Goal: Task Accomplishment & Management: Complete application form

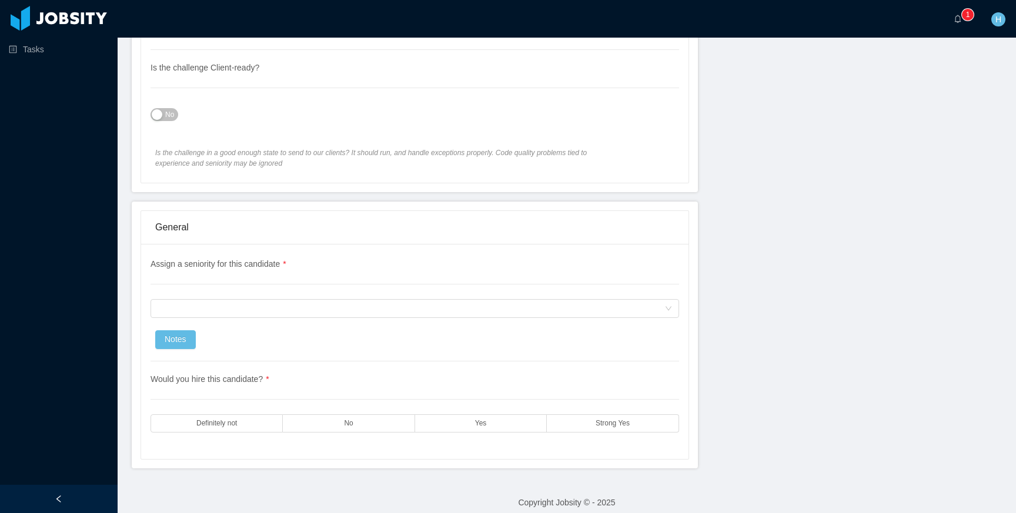
scroll to position [770, 0]
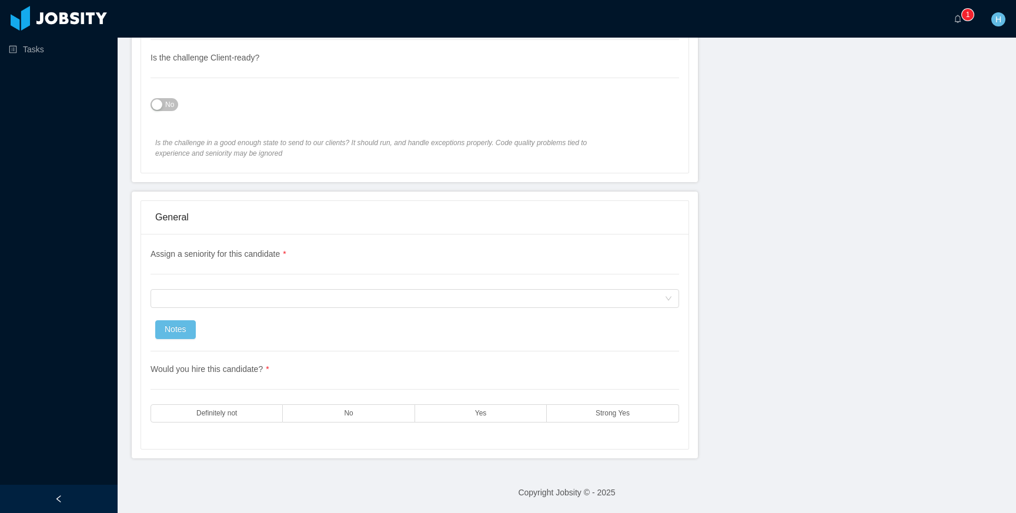
click at [156, 109] on button "No" at bounding box center [164, 104] width 28 height 13
click at [162, 142] on span "Is the challenge in a good enough state to send to our clients? It should run, …" at bounding box center [381, 148] width 453 height 21
click at [294, 307] on div "Assign a seniority for this candidate" at bounding box center [411, 299] width 507 height 18
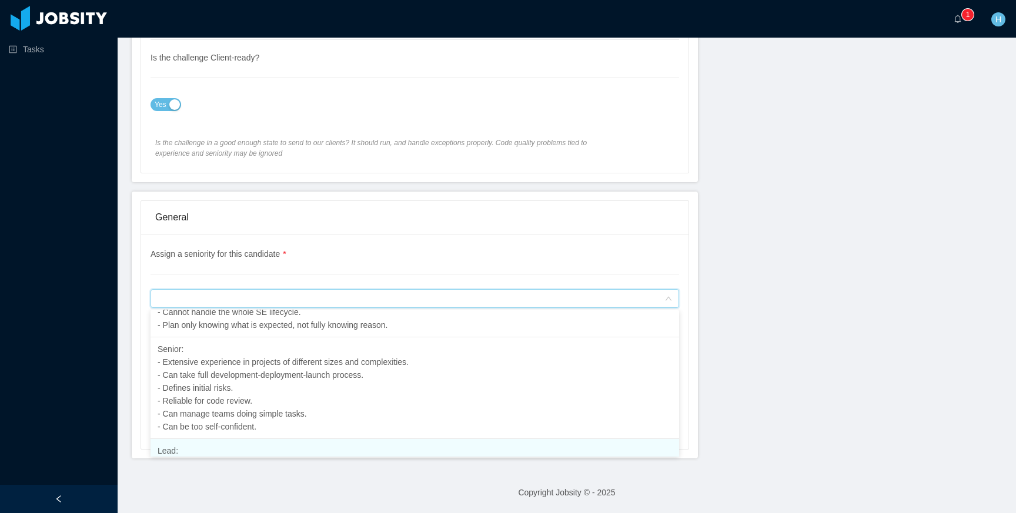
scroll to position [253, 0]
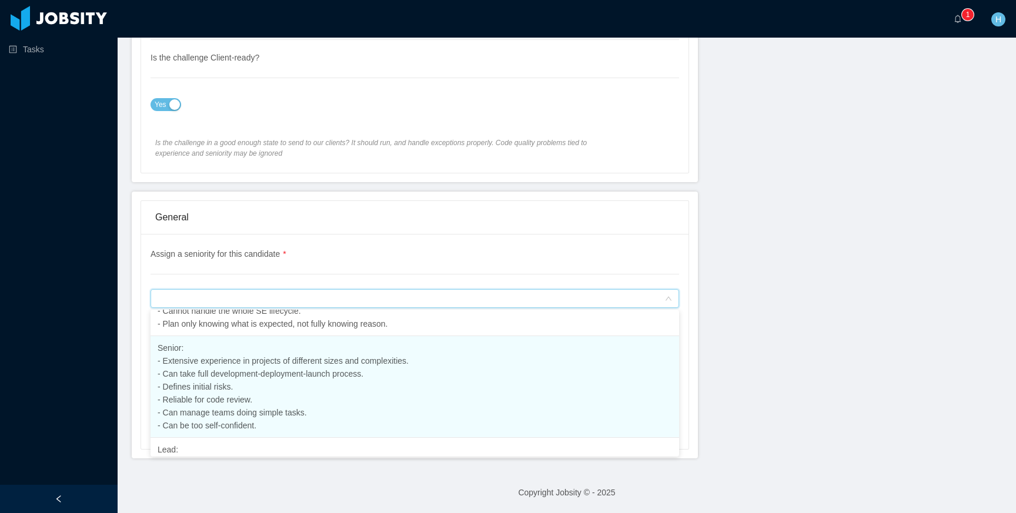
click at [285, 393] on li "Senior: - Extensive experience in projects of different sizes and complexities.…" at bounding box center [414, 387] width 528 height 102
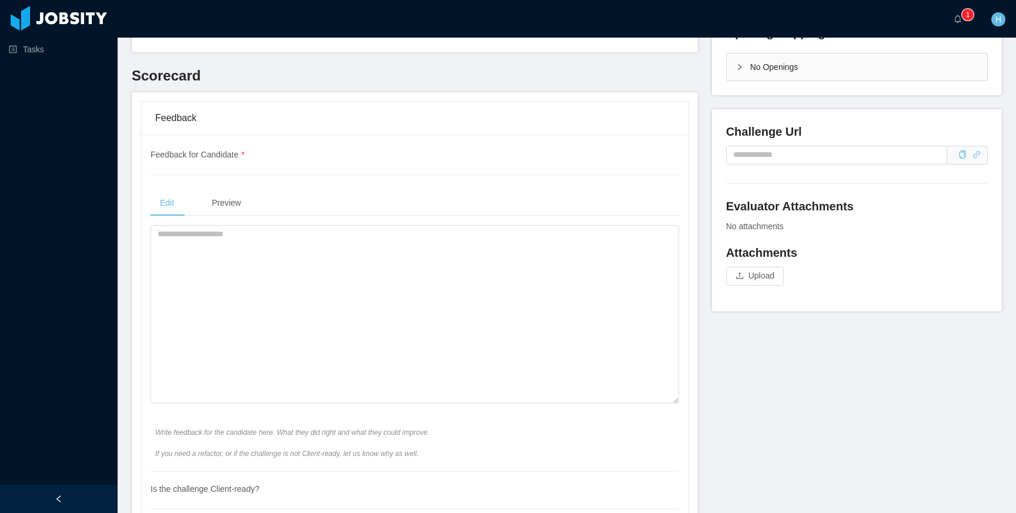
scroll to position [338, 0]
click at [364, 278] on textarea at bounding box center [414, 315] width 528 height 179
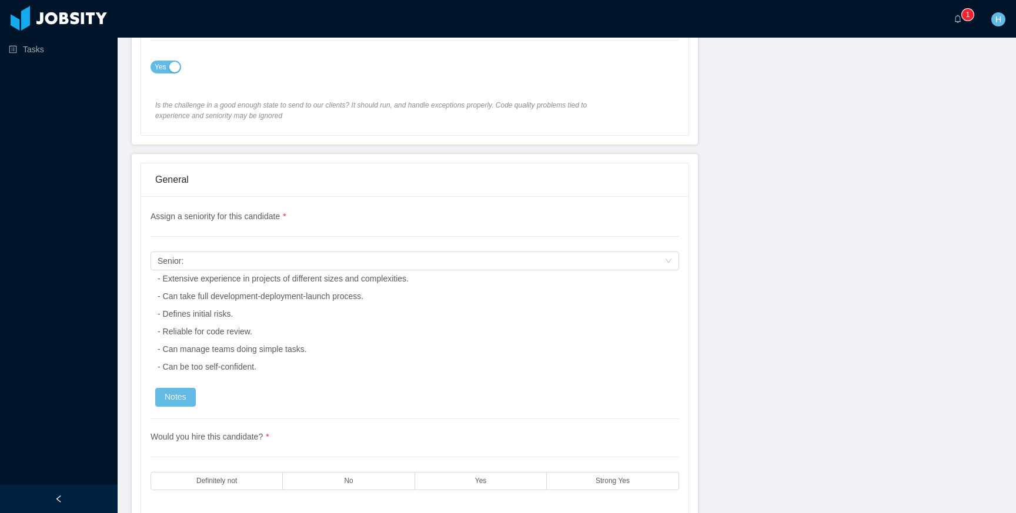
scroll to position [875, 0]
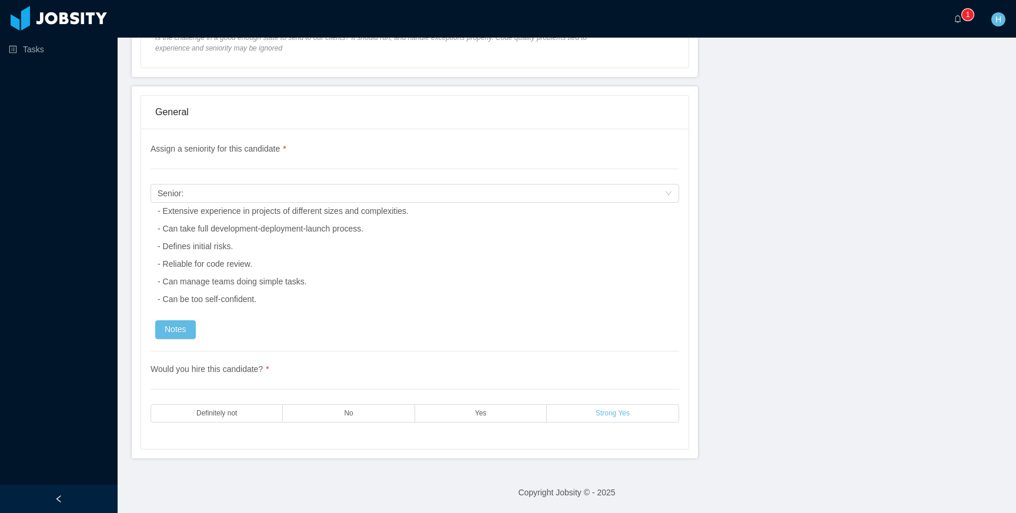
type textarea "**********"
click at [598, 411] on span "Strong Yes" at bounding box center [612, 414] width 34 height 8
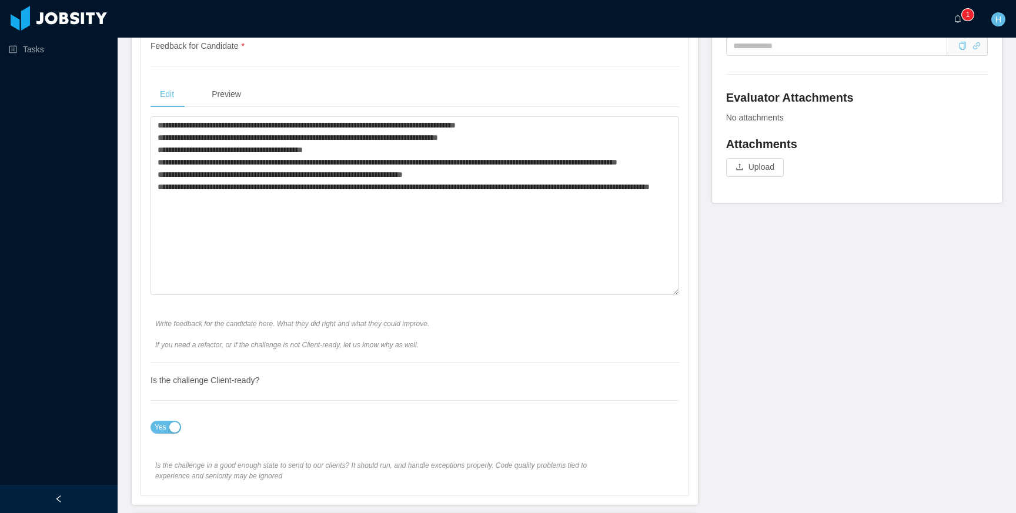
scroll to position [0, 0]
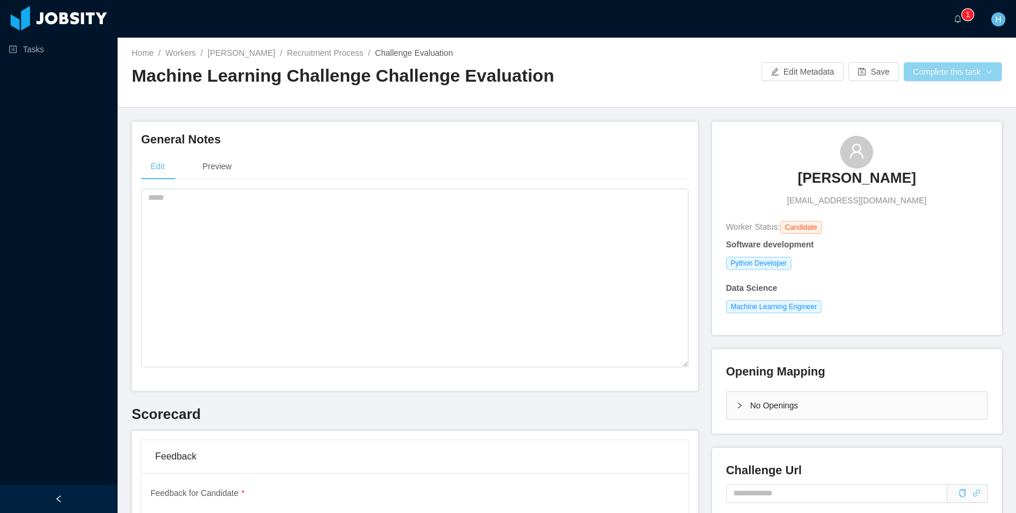
click at [971, 79] on button "Complete this task" at bounding box center [952, 71] width 98 height 19
click at [946, 96] on button "Save Evaluation" at bounding box center [950, 98] width 91 height 19
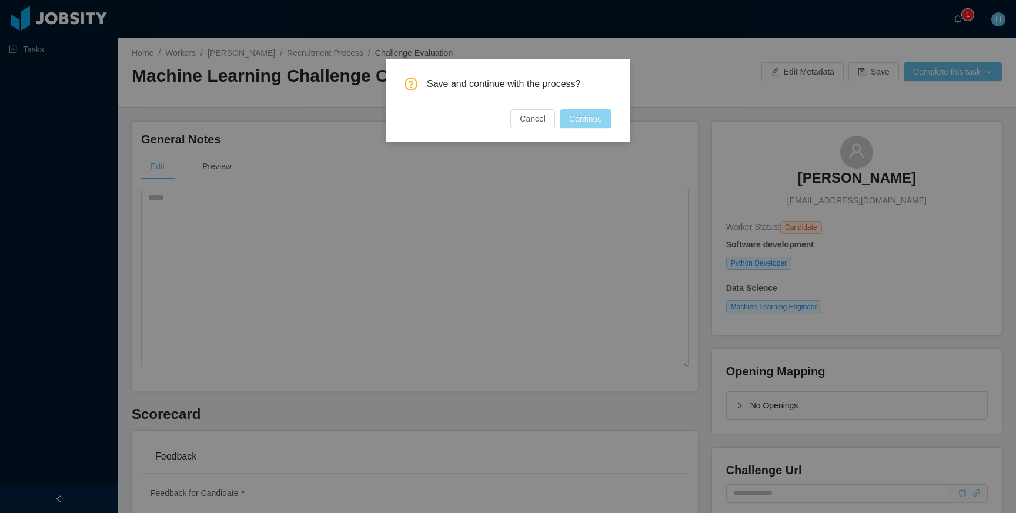
click at [596, 124] on button "Continue" at bounding box center [586, 118] width 52 height 19
